Goal: Information Seeking & Learning: Learn about a topic

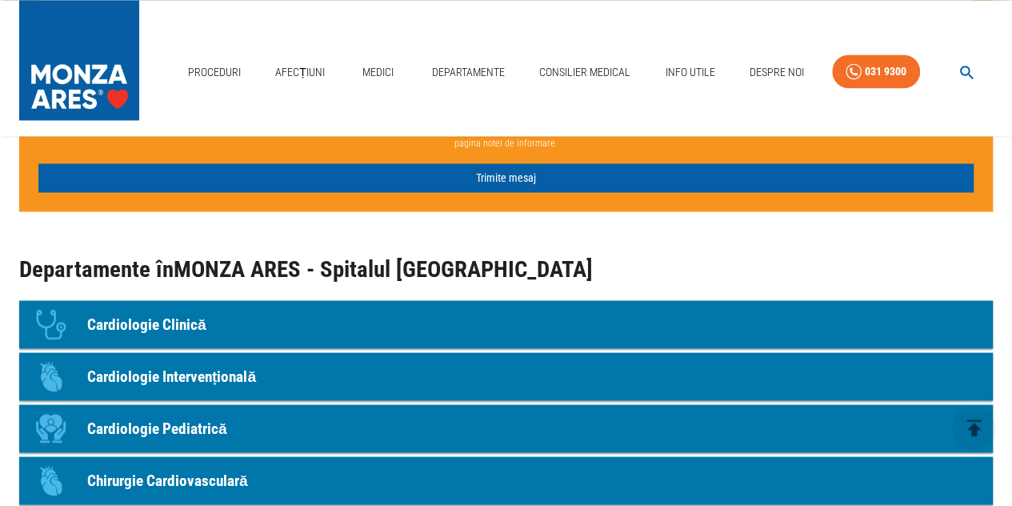
scroll to position [1338, 0]
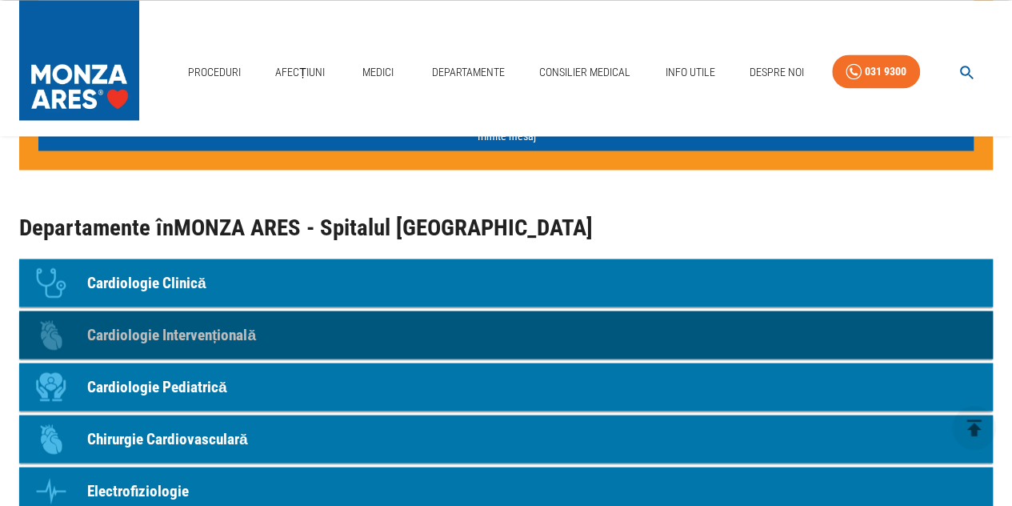
click at [246, 332] on p "Cardiologie Intervențională" at bounding box center [171, 334] width 169 height 23
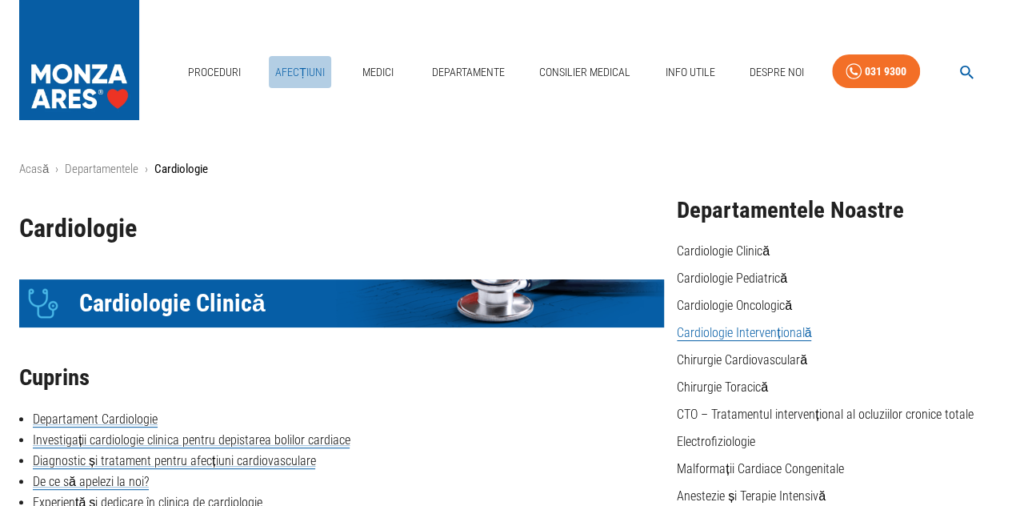
click at [306, 71] on link "Afecțiuni" at bounding box center [300, 72] width 62 height 33
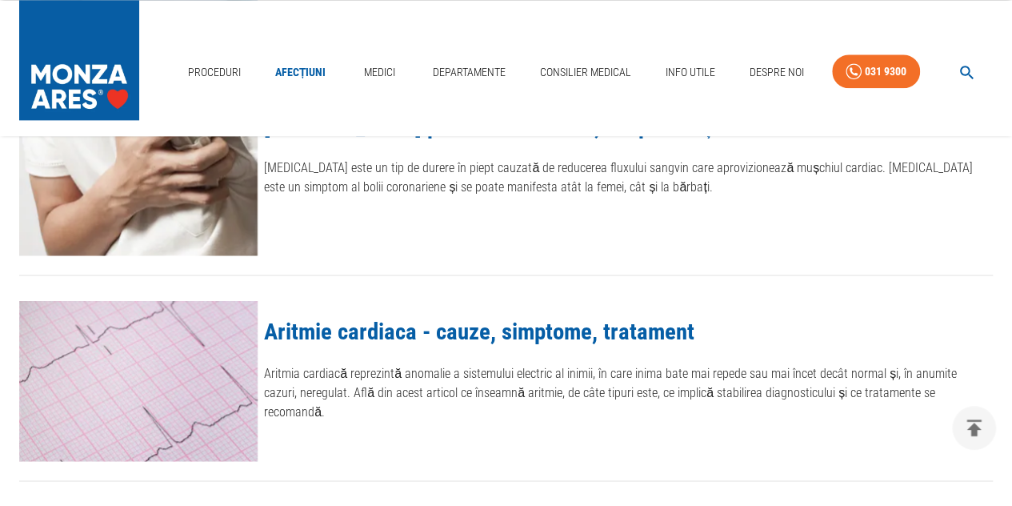
scroll to position [997, 0]
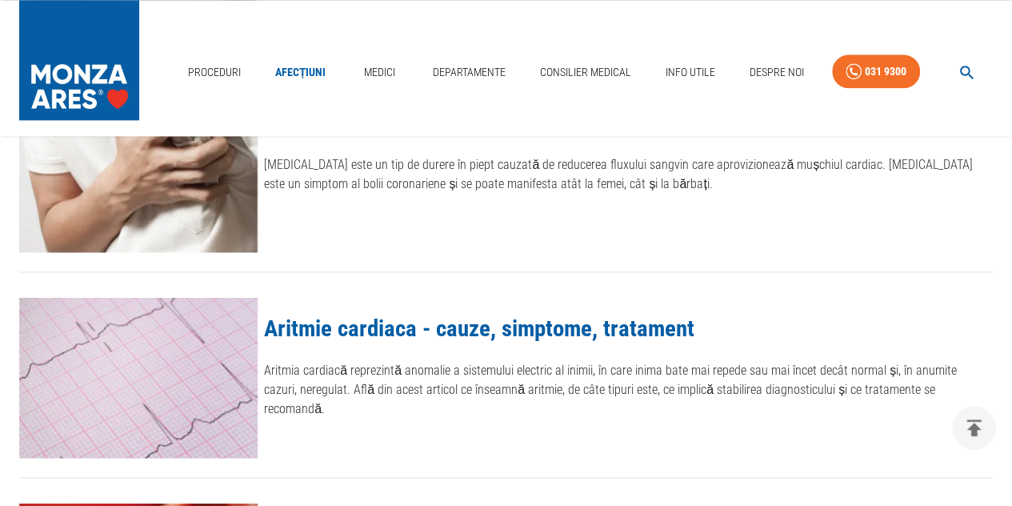
click at [675, 322] on link "Aritmie cardiaca - cauze, simptome, tratament" at bounding box center [479, 327] width 430 height 27
